Goal: Communication & Community: Ask a question

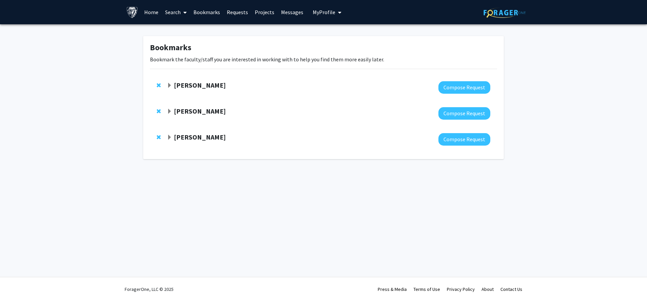
click at [177, 9] on link "Search" at bounding box center [176, 12] width 28 height 24
click at [197, 86] on strong "[PERSON_NAME]" at bounding box center [200, 85] width 52 height 8
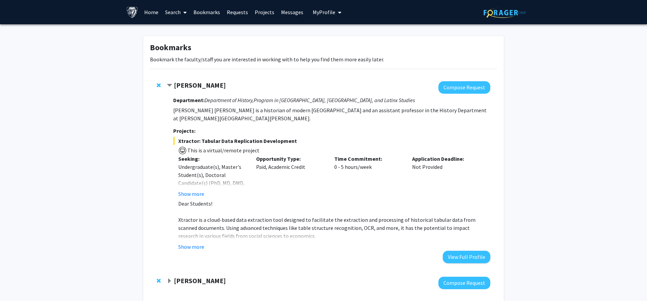
scroll to position [34, 0]
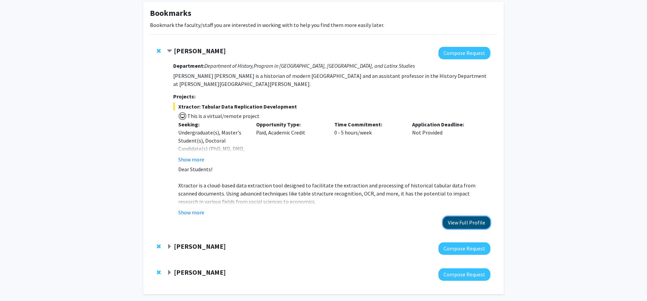
click at [476, 216] on button "View Full Profile" at bounding box center [467, 222] width 48 height 12
click at [464, 54] on button "Compose Request" at bounding box center [464, 53] width 52 height 12
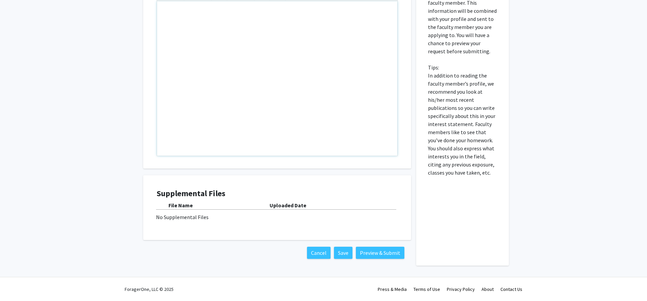
scroll to position [94, 0]
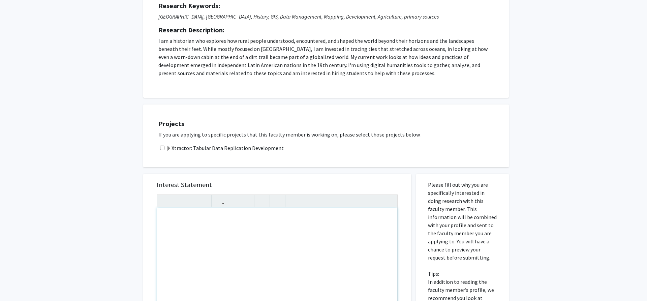
click at [161, 148] on input "checkbox" at bounding box center [162, 148] width 4 height 4
checkbox input "true"
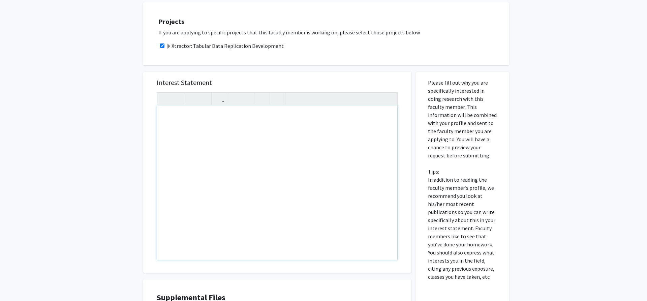
scroll to position [206, 0]
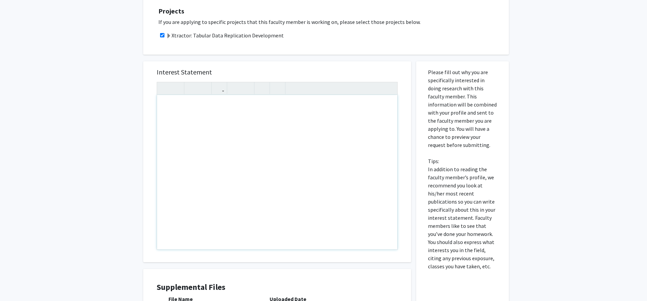
click at [265, 140] on div "Note to users with screen readers: Please press Alt+0 or Option+0 to deactivate…" at bounding box center [277, 172] width 240 height 154
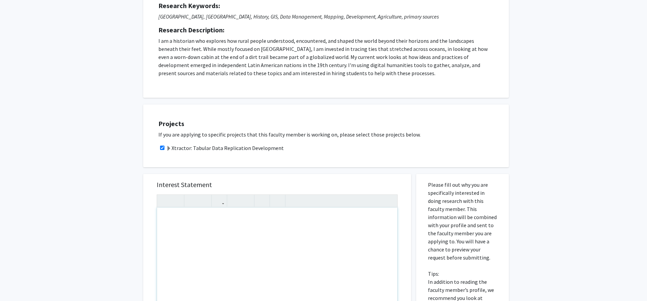
scroll to position [300, 0]
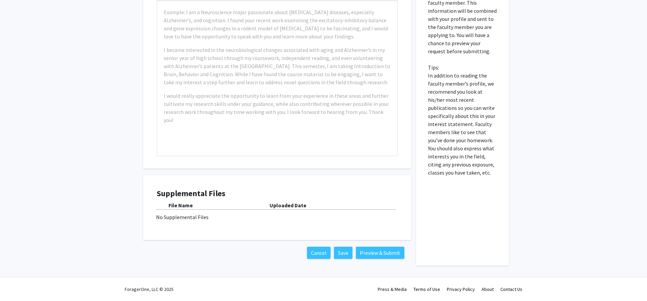
click at [190, 216] on div "No Supplemental Files" at bounding box center [277, 217] width 242 height 8
click at [246, 200] on div "Supplemental Files File Name Uploaded Date No Supplemental Files" at bounding box center [277, 208] width 241 height 38
click at [281, 204] on b "Uploaded Date" at bounding box center [288, 205] width 37 height 7
click at [309, 203] on div "Uploaded Date" at bounding box center [334, 205] width 128 height 8
click at [288, 216] on div "No Supplemental Files" at bounding box center [277, 217] width 242 height 8
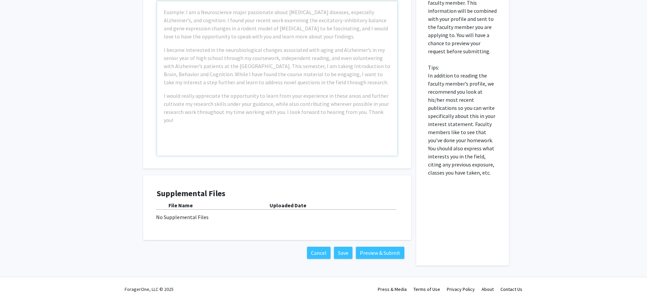
click at [248, 128] on div "Example: I am a Neuroscience major passionate about neurodegenerative diseases,…" at bounding box center [277, 78] width 240 height 154
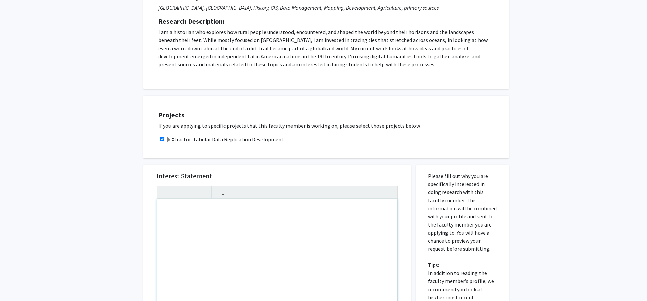
scroll to position [103, 0]
type textarea "Hi Professor CAet"
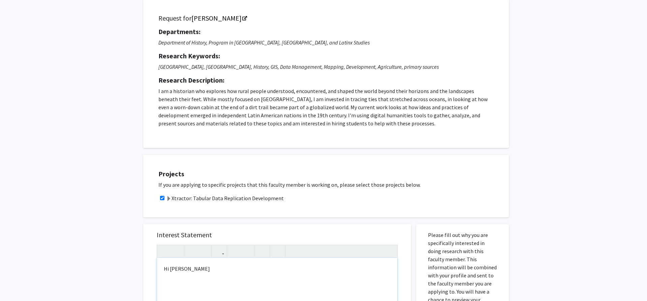
scroll to position [137, 0]
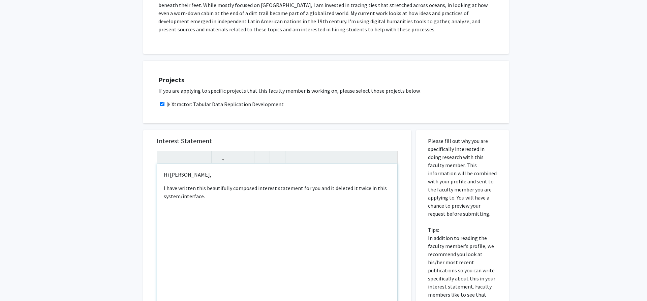
type textarea "<p>Hi Casey,</p><p>I have written this beautifully composed interest statement …"
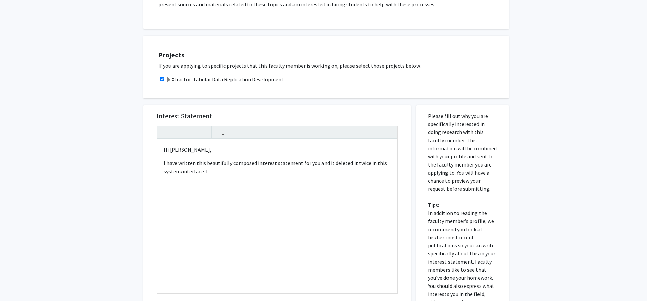
scroll to position [300, 0]
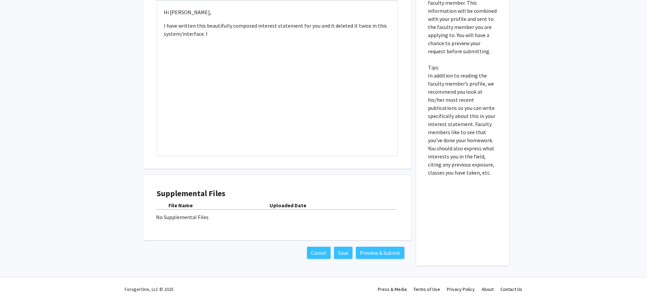
click at [259, 209] on div "File Name Uploaded Date" at bounding box center [277, 205] width 241 height 8
click at [208, 197] on h4 "Supplemental Files" at bounding box center [277, 194] width 241 height 10
drag, startPoint x: 330, startPoint y: 189, endPoint x: 340, endPoint y: 194, distance: 11.2
click at [331, 189] on h4 "Supplemental Files" at bounding box center [277, 194] width 241 height 10
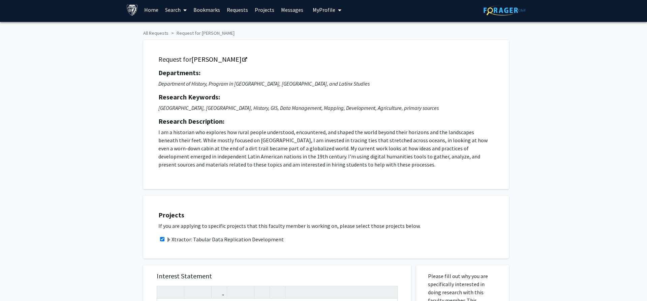
scroll to position [0, 0]
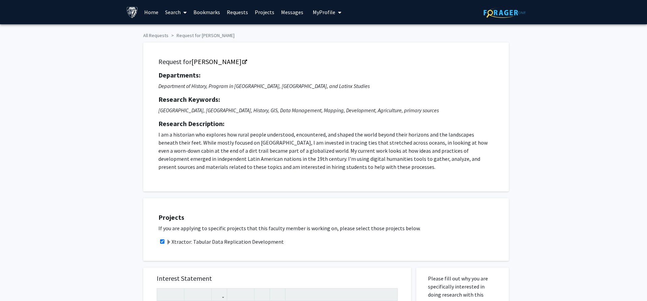
click at [158, 13] on link "Home" at bounding box center [151, 12] width 21 height 24
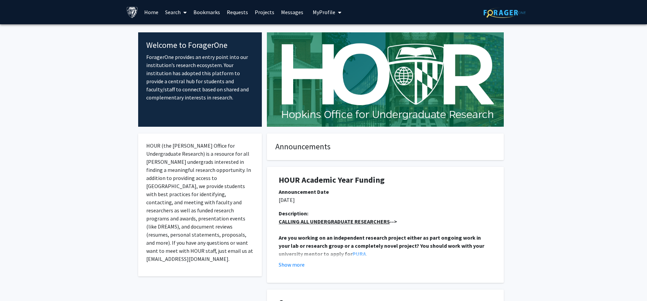
click at [169, 12] on link "Search" at bounding box center [176, 12] width 28 height 24
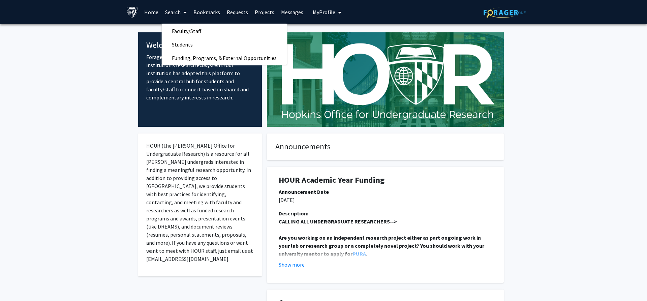
click at [201, 14] on link "Bookmarks" at bounding box center [206, 12] width 33 height 24
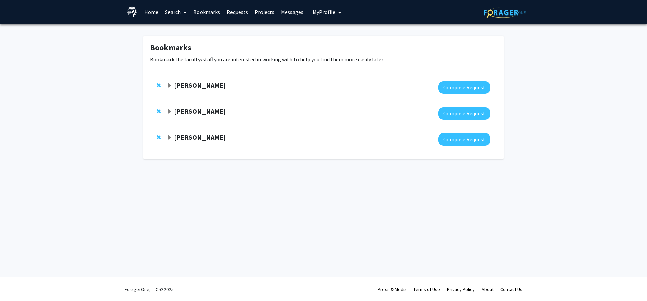
click at [199, 86] on strong "Casey Lurtz" at bounding box center [200, 85] width 52 height 8
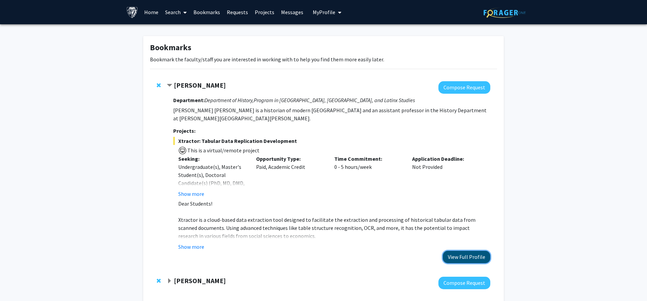
click at [458, 251] on button "View Full Profile" at bounding box center [467, 257] width 48 height 12
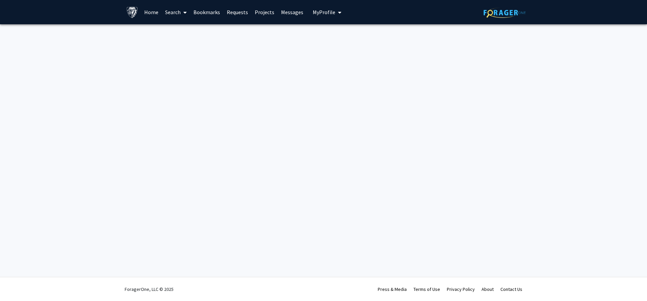
click at [193, 15] on link "Bookmarks" at bounding box center [206, 12] width 33 height 24
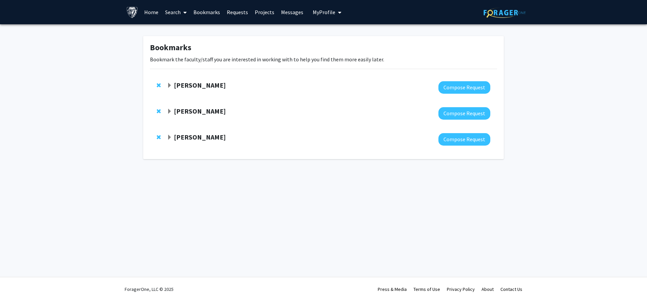
click at [184, 14] on icon at bounding box center [184, 12] width 3 height 5
drag, startPoint x: 117, startPoint y: 81, endPoint x: 118, endPoint y: 58, distance: 22.9
click at [117, 81] on div "Bookmarks Bookmark the faculty/staff you are interested in working with to help…" at bounding box center [323, 99] width 647 height 150
click at [197, 84] on strong "[PERSON_NAME]" at bounding box center [200, 85] width 52 height 8
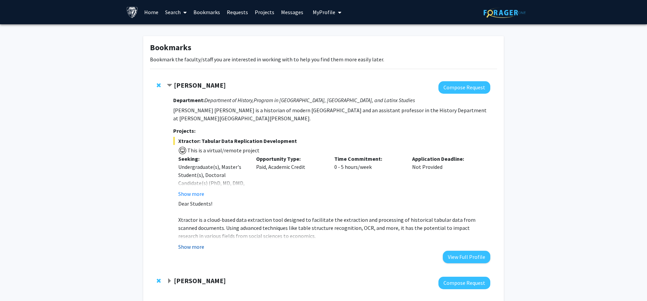
click at [190, 243] on button "Show more" at bounding box center [191, 247] width 26 height 8
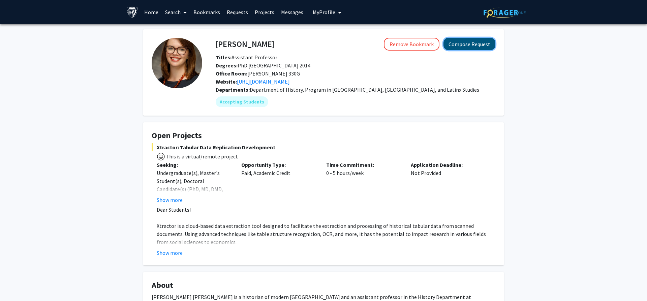
click at [468, 43] on button "Compose Request" at bounding box center [469, 44] width 52 height 12
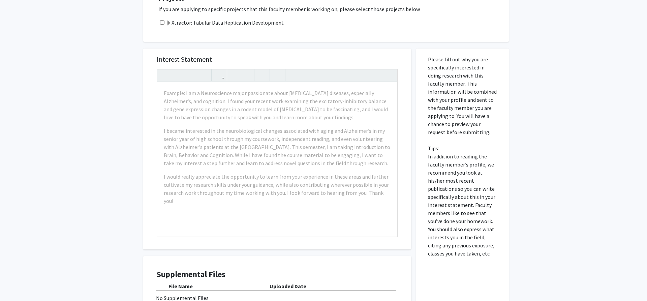
scroll to position [162, 0]
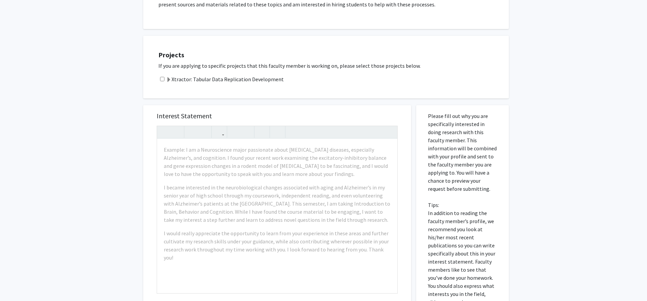
click at [159, 79] on div "Xtractor: Tabular Data Replication Development" at bounding box center [330, 79] width 344 height 8
click at [162, 79] on input "checkbox" at bounding box center [162, 79] width 4 height 4
checkbox input "true"
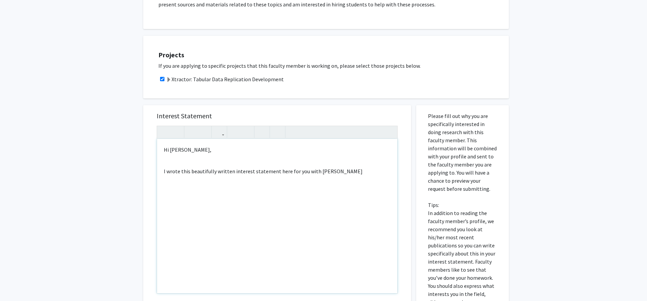
click at [342, 173] on p "I wrote this beautifully written interest statement here for you with ne" at bounding box center [277, 171] width 227 height 8
type textarea "<p>Hi Casey,</p><br><p>I wrote this beautifully written interest statement here…"
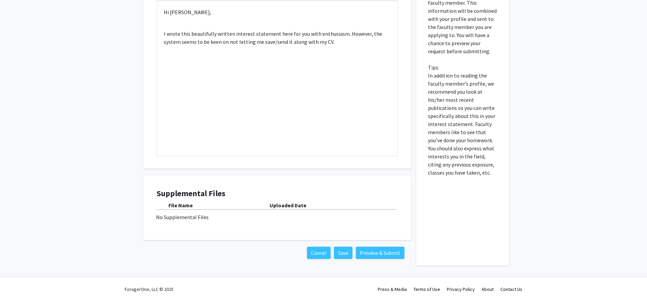
click at [202, 210] on div "File Name Uploaded Date No Supplemental Files" at bounding box center [277, 211] width 241 height 20
drag, startPoint x: 193, startPoint y: 215, endPoint x: 196, endPoint y: 217, distance: 3.6
click at [193, 216] on div "No Supplemental Files" at bounding box center [277, 217] width 242 height 8
click at [216, 220] on div "No Supplemental Files" at bounding box center [277, 217] width 242 height 8
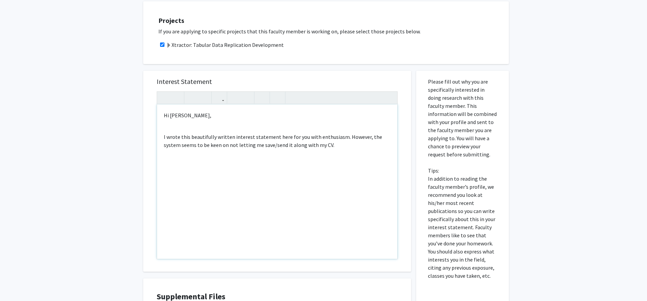
click at [330, 151] on div "Hi Casey, I wrote this beautifully written interest statement here for you with…" at bounding box center [277, 181] width 240 height 154
click at [390, 97] on div "<p>Hi Casey,</p><br><p>I wrote this beautifully written interest statement here…" at bounding box center [277, 175] width 241 height 168
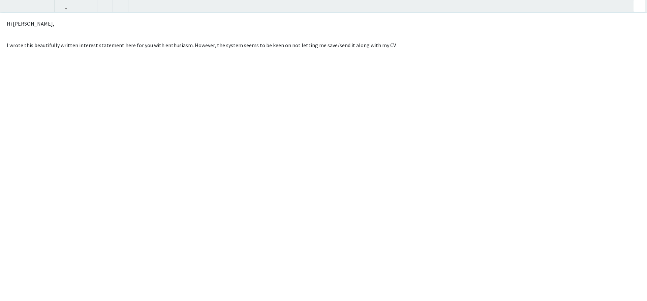
click at [638, 6] on div "All Requests Request for Casey Lurtz Request for Casey Lurtz Departments: Depar…" at bounding box center [323, 71] width 647 height 488
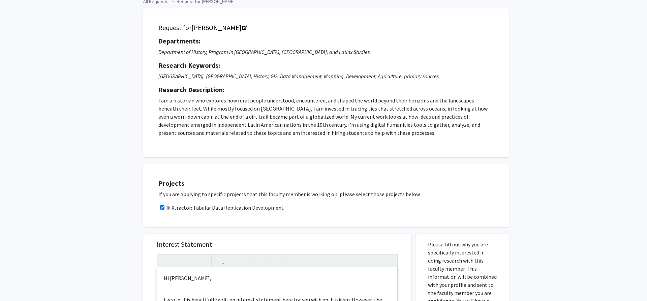
scroll to position [25, 0]
